Goal: Information Seeking & Learning: Learn about a topic

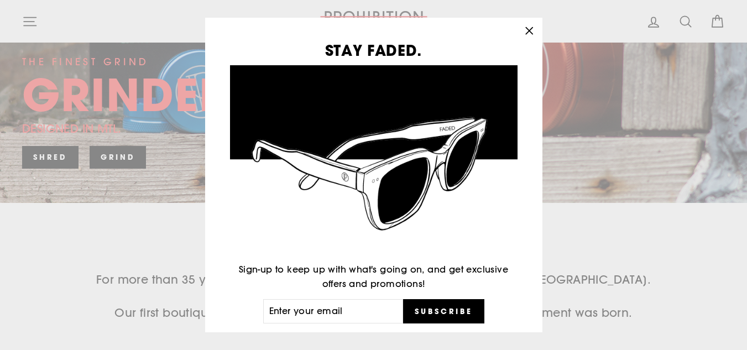
scroll to position [308, 0]
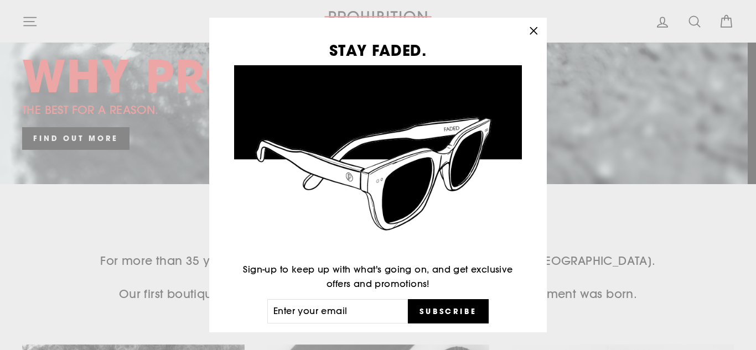
click at [541, 42] on button ""Close (esc)"" at bounding box center [533, 31] width 27 height 27
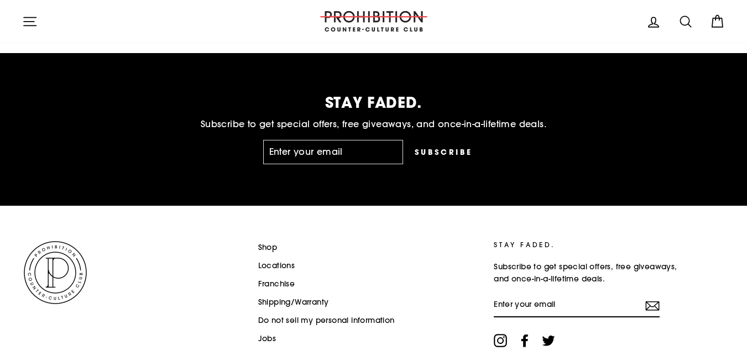
scroll to position [2887, 0]
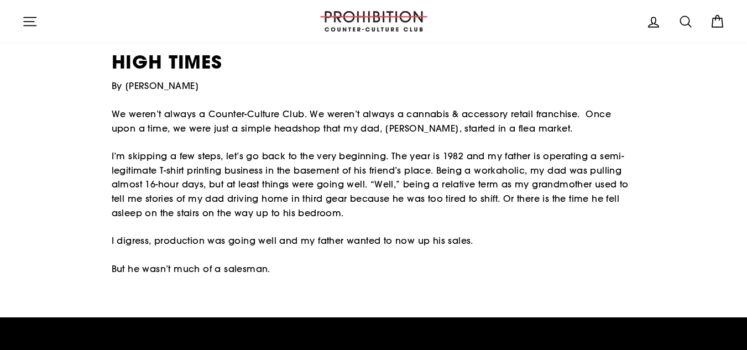
scroll to position [496, 0]
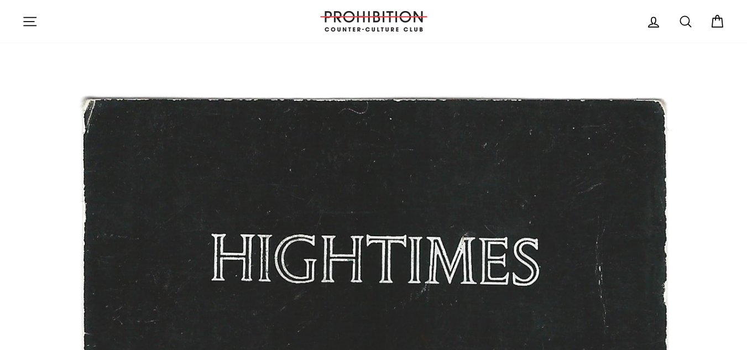
click at [732, 318] on img at bounding box center [373, 260] width 747 height 420
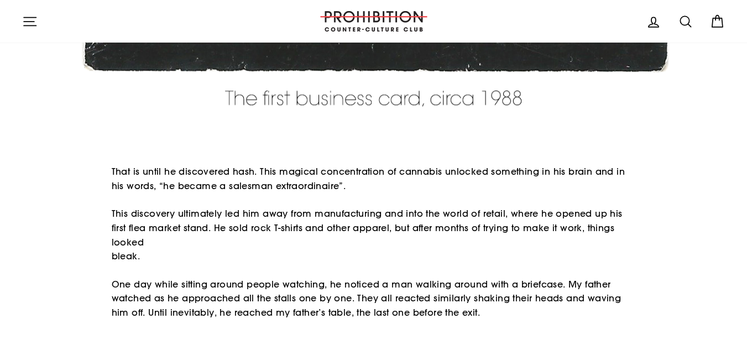
scroll to position [1109, 0]
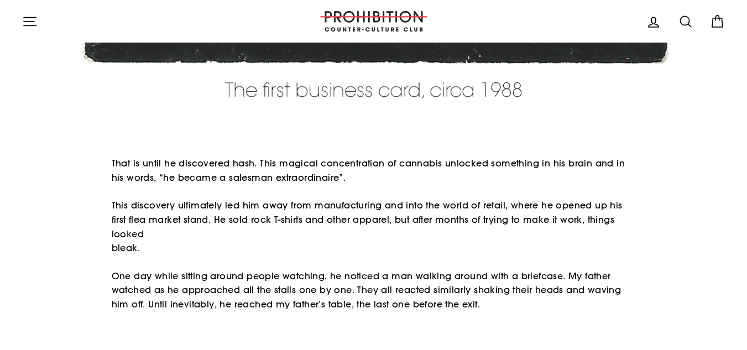
click at [713, 266] on div "That is until he discovered hash. This magical concentration of cannabis unlock…" at bounding box center [367, 234] width 715 height 155
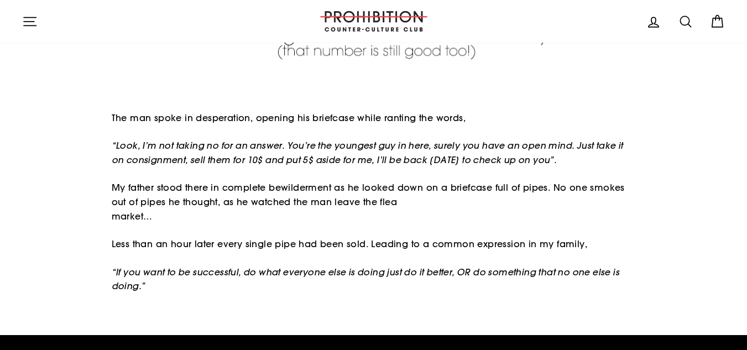
scroll to position [1814, 0]
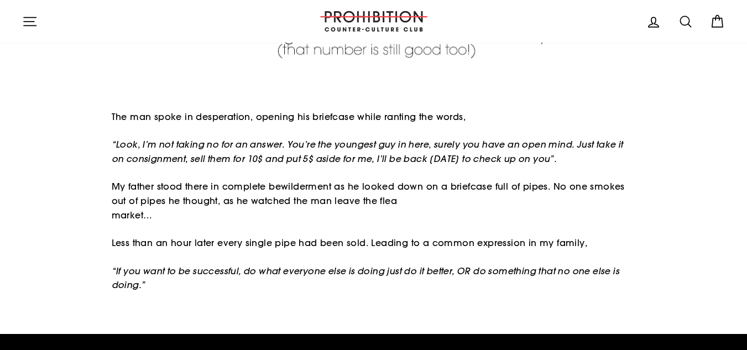
click at [707, 259] on div "The man spoke in desperation, opening his briefcase while ranting the words, “L…" at bounding box center [367, 201] width 715 height 183
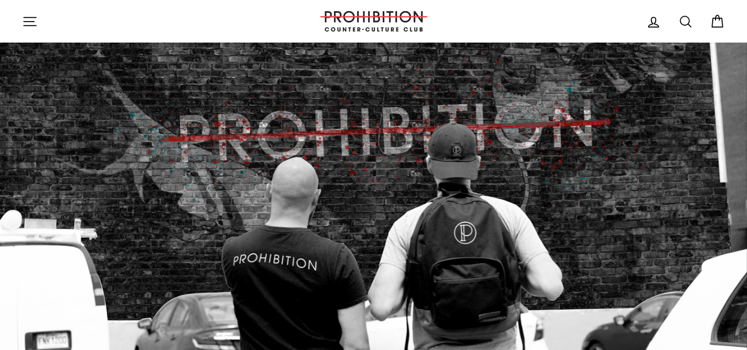
scroll to position [3469, 0]
